Goal: Task Accomplishment & Management: Manage account settings

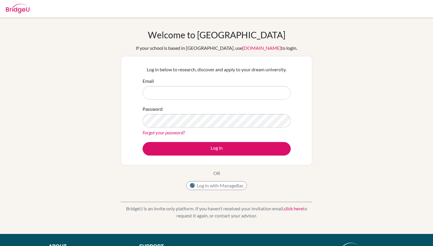
click at [243, 99] on input "Email" at bounding box center [217, 93] width 148 height 14
type input "[EMAIL_ADDRESS][DOMAIN_NAME]"
click at [228, 112] on div "Password Forgot your password?" at bounding box center [217, 121] width 148 height 31
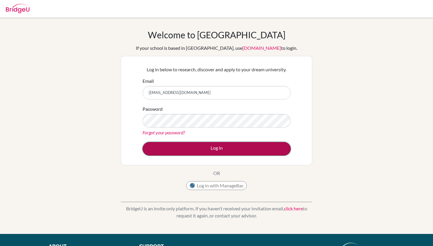
click at [225, 151] on button "Log in" at bounding box center [217, 149] width 148 height 14
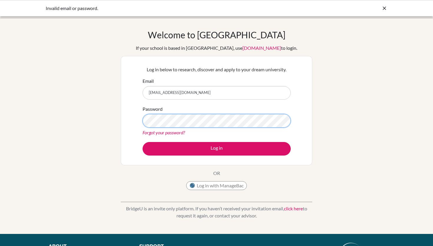
click at [143, 142] on button "Log in" at bounding box center [217, 149] width 148 height 14
